Goal: Navigation & Orientation: Find specific page/section

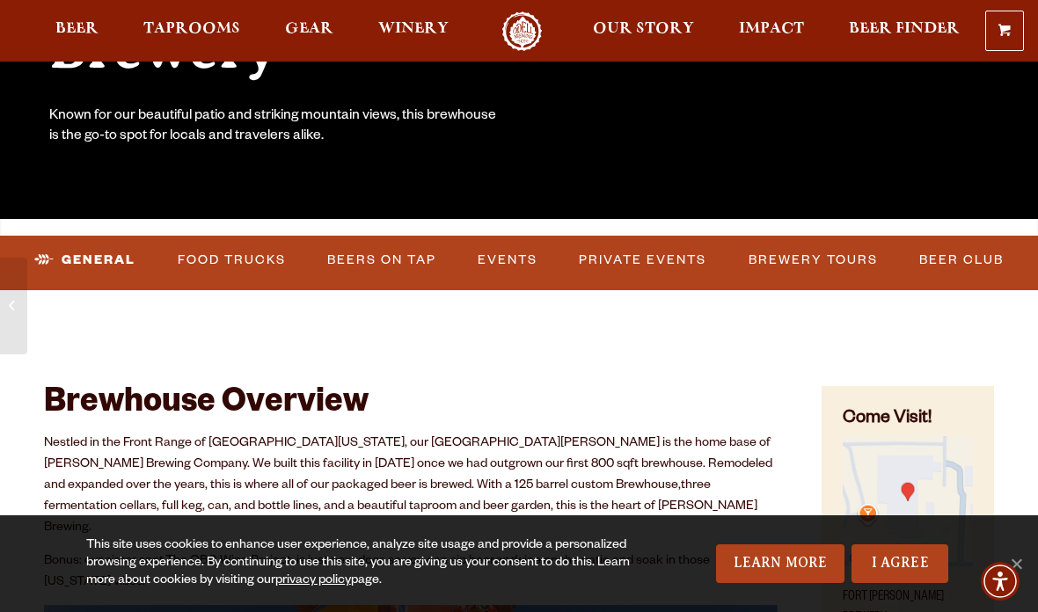
click at [388, 256] on link "Beers on Tap" at bounding box center [381, 260] width 123 height 40
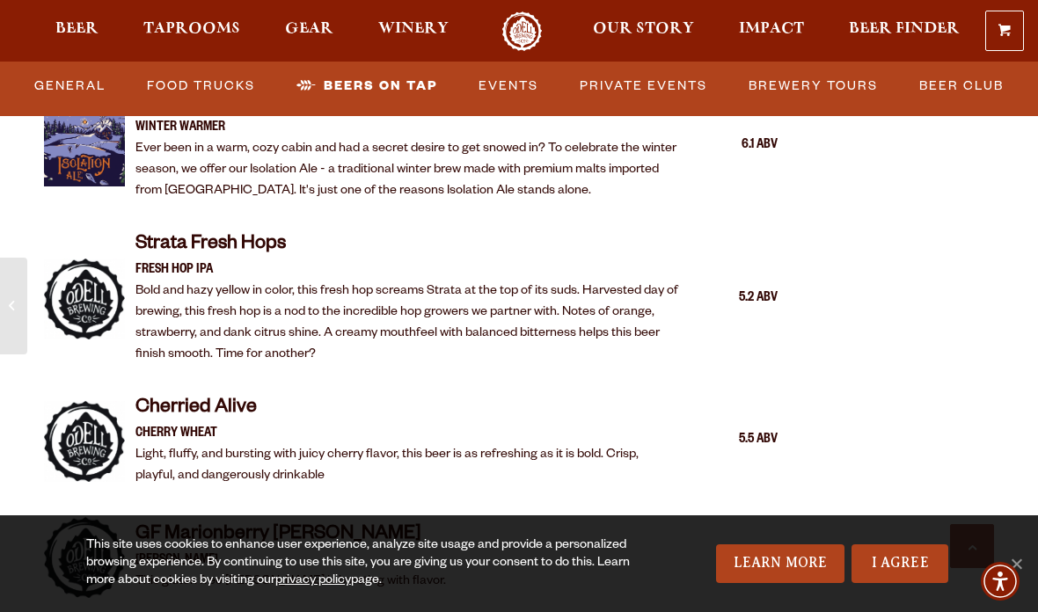
scroll to position [3606, 0]
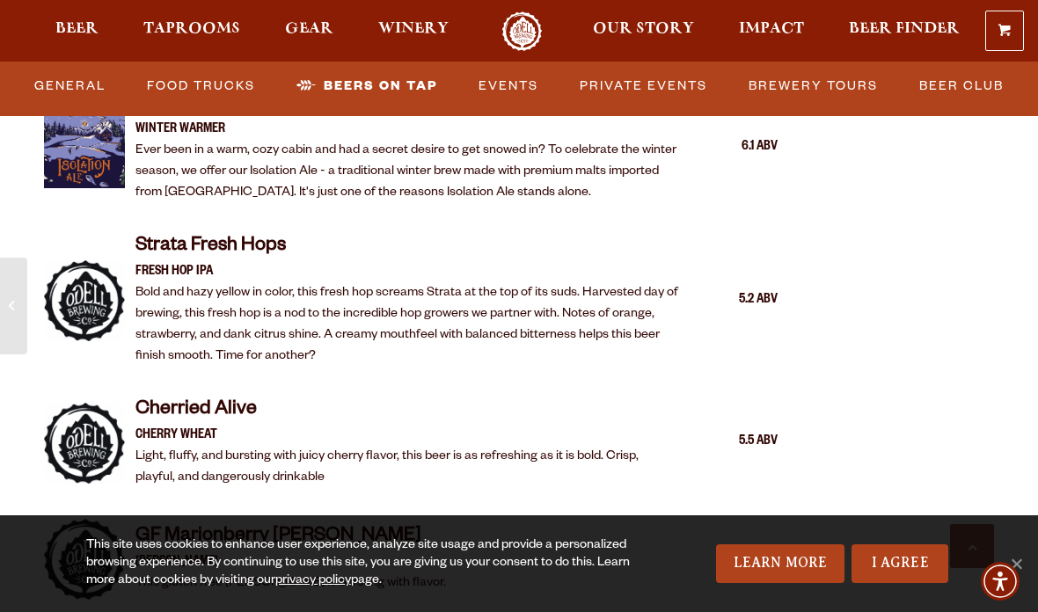
click at [207, 30] on span "Taprooms" at bounding box center [191, 29] width 97 height 14
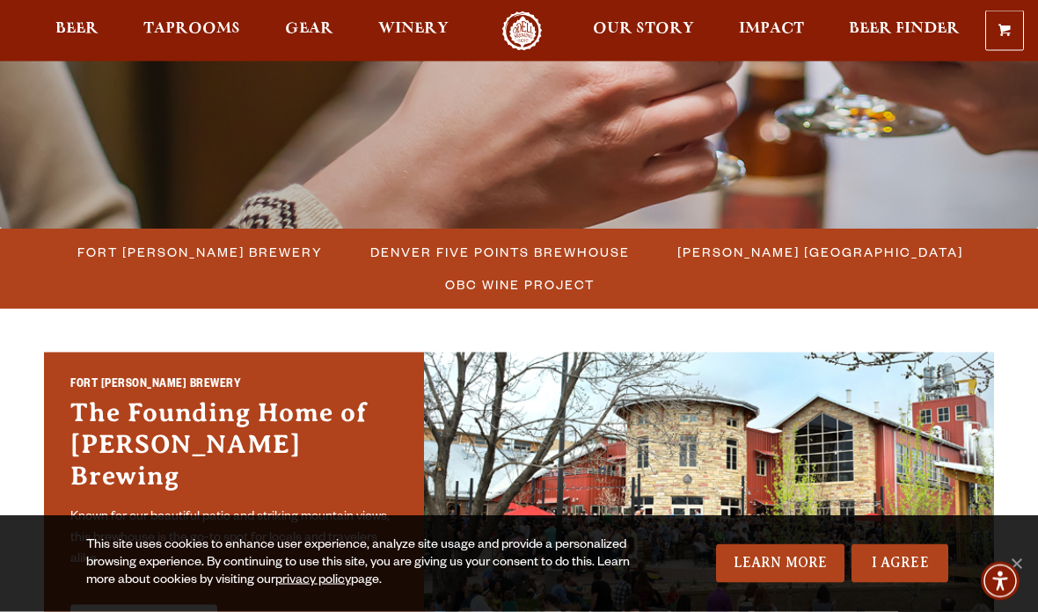
scroll to position [347, 0]
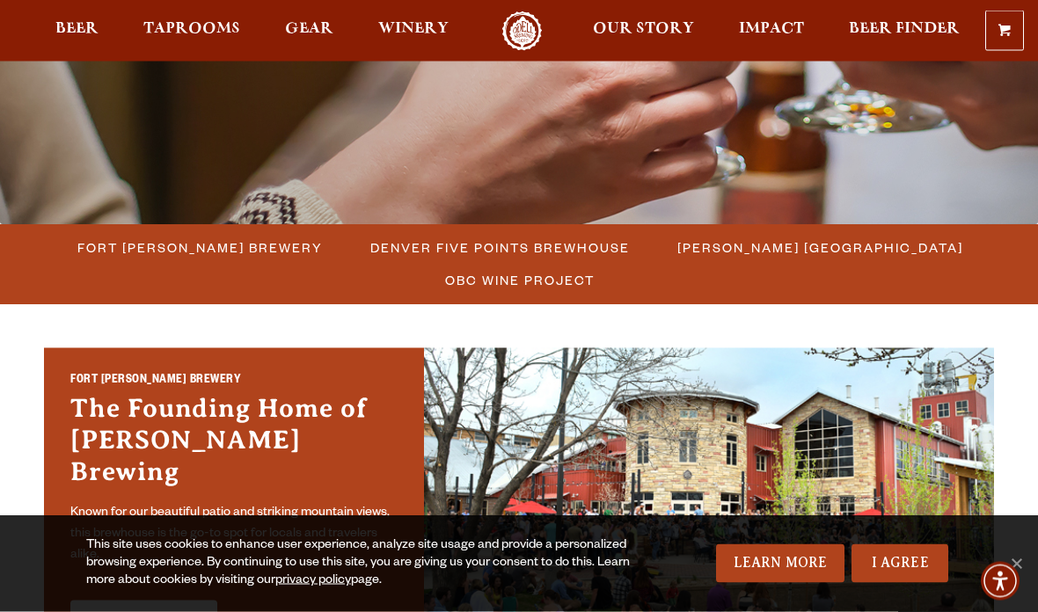
click at [510, 253] on span "Denver Five Points Brewhouse" at bounding box center [500, 249] width 260 height 26
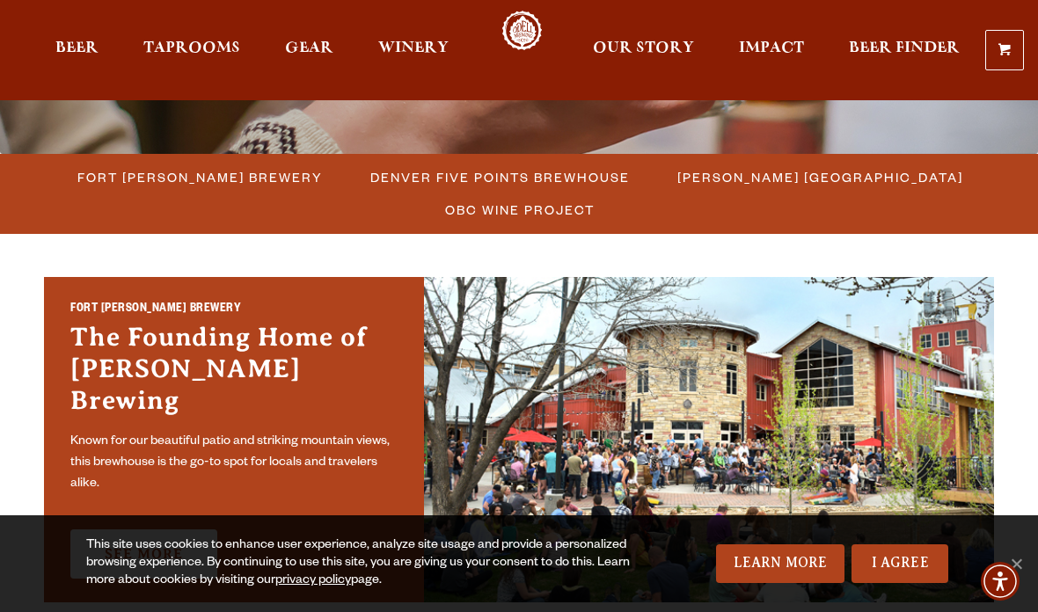
click at [811, 177] on span "[PERSON_NAME] [GEOGRAPHIC_DATA]" at bounding box center [821, 178] width 286 height 26
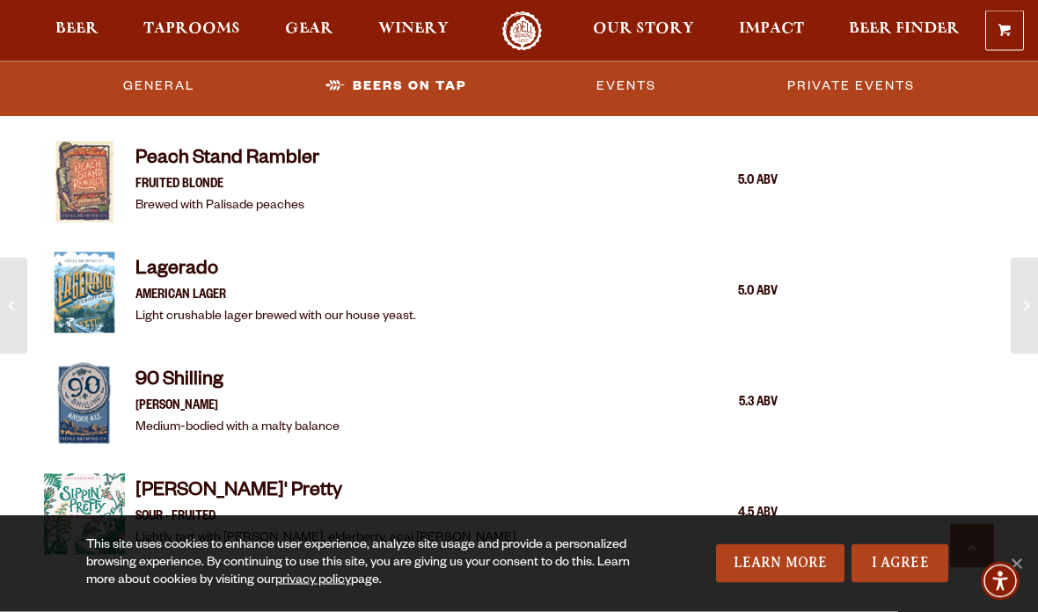
scroll to position [2947, 0]
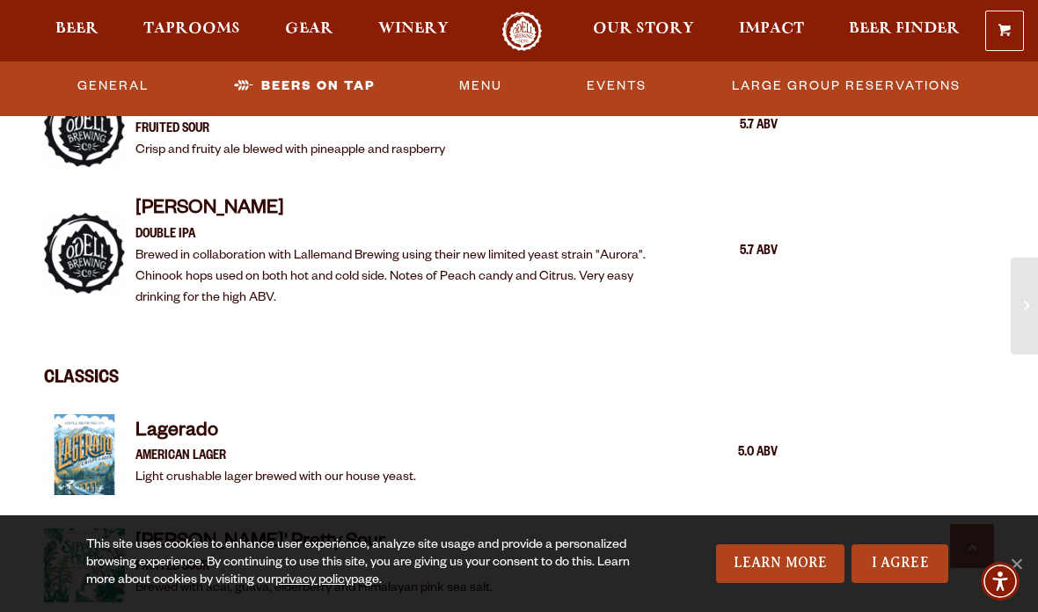
scroll to position [2444, 0]
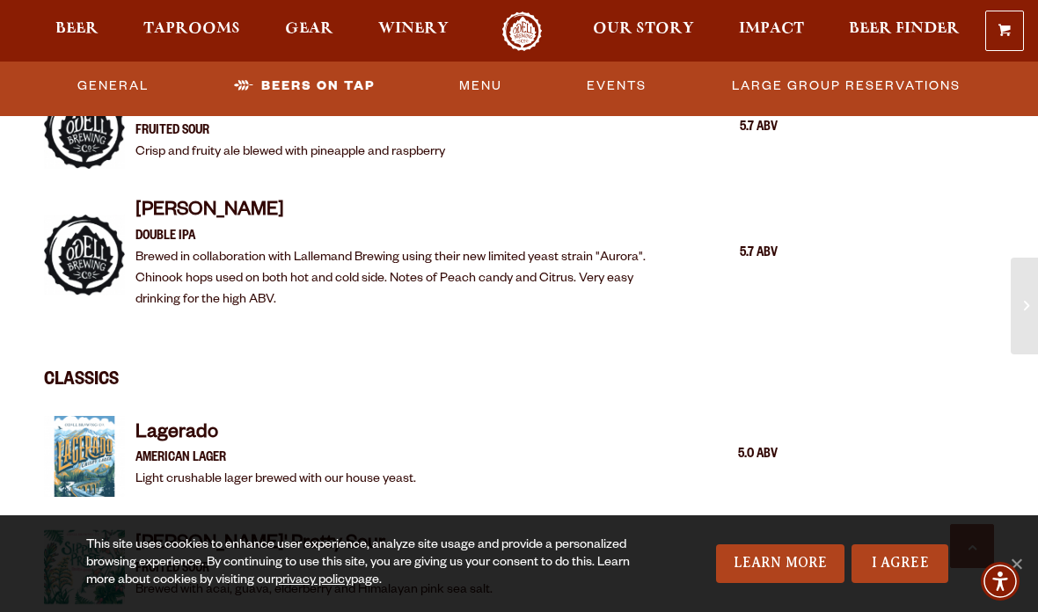
click at [213, 23] on span "Taprooms" at bounding box center [191, 29] width 97 height 14
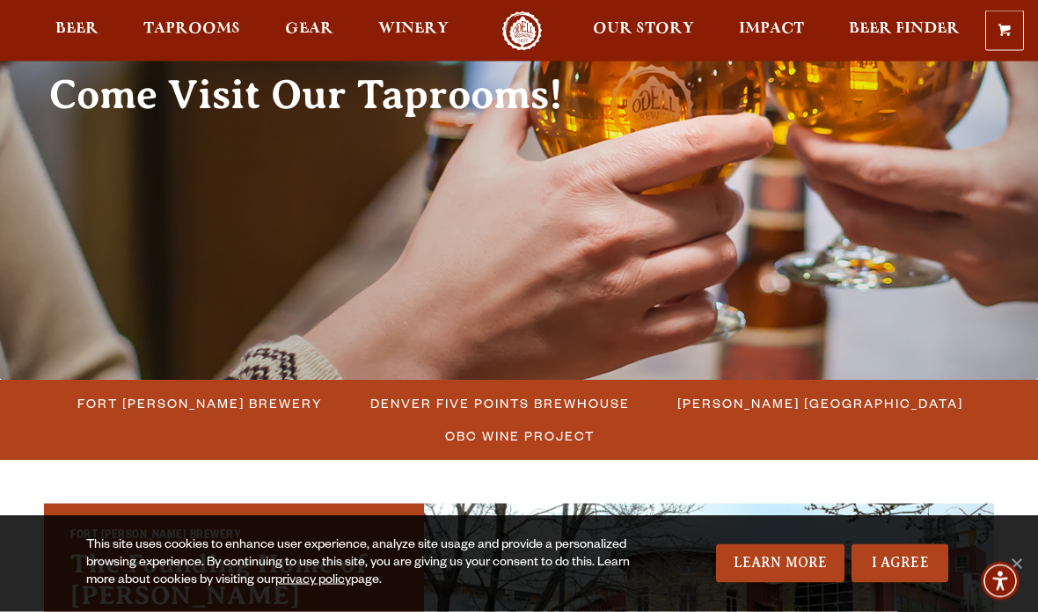
scroll to position [217, 0]
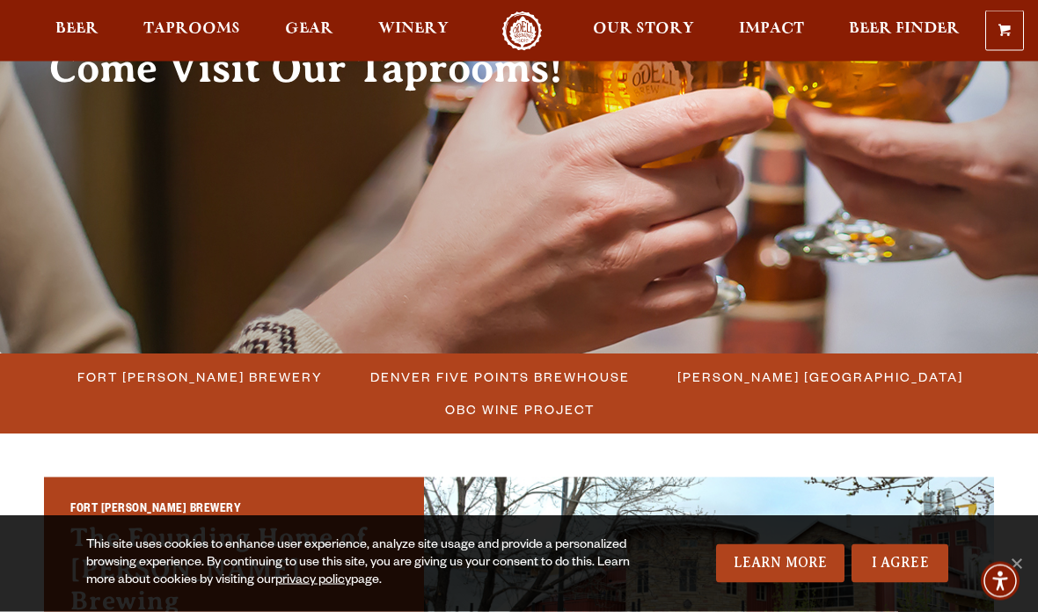
click at [234, 380] on span "Fort [PERSON_NAME] Brewery" at bounding box center [199, 378] width 245 height 26
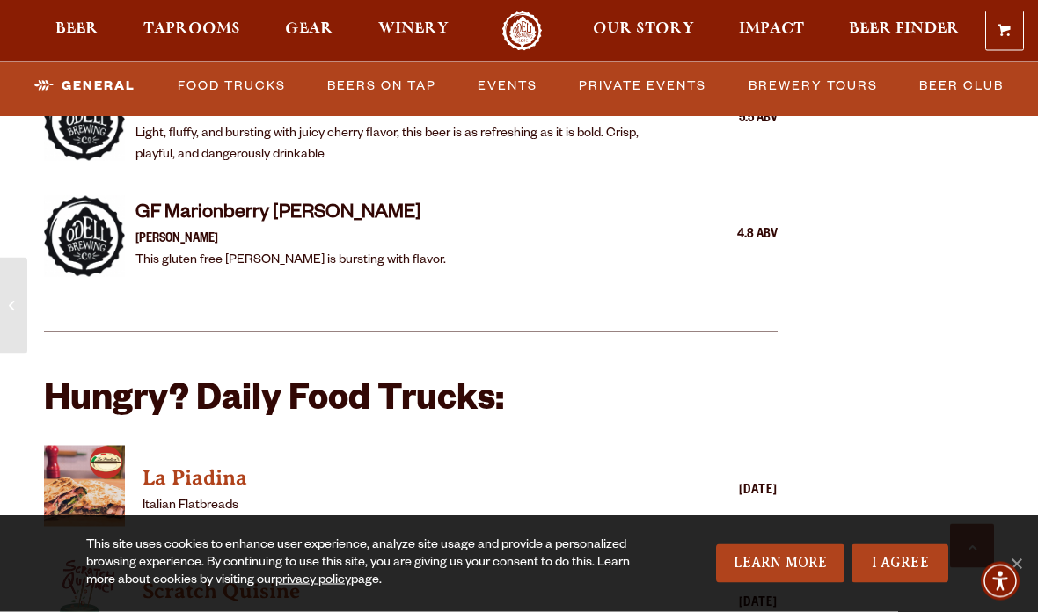
scroll to position [3920, 0]
